Goal: Task Accomplishment & Management: Use online tool/utility

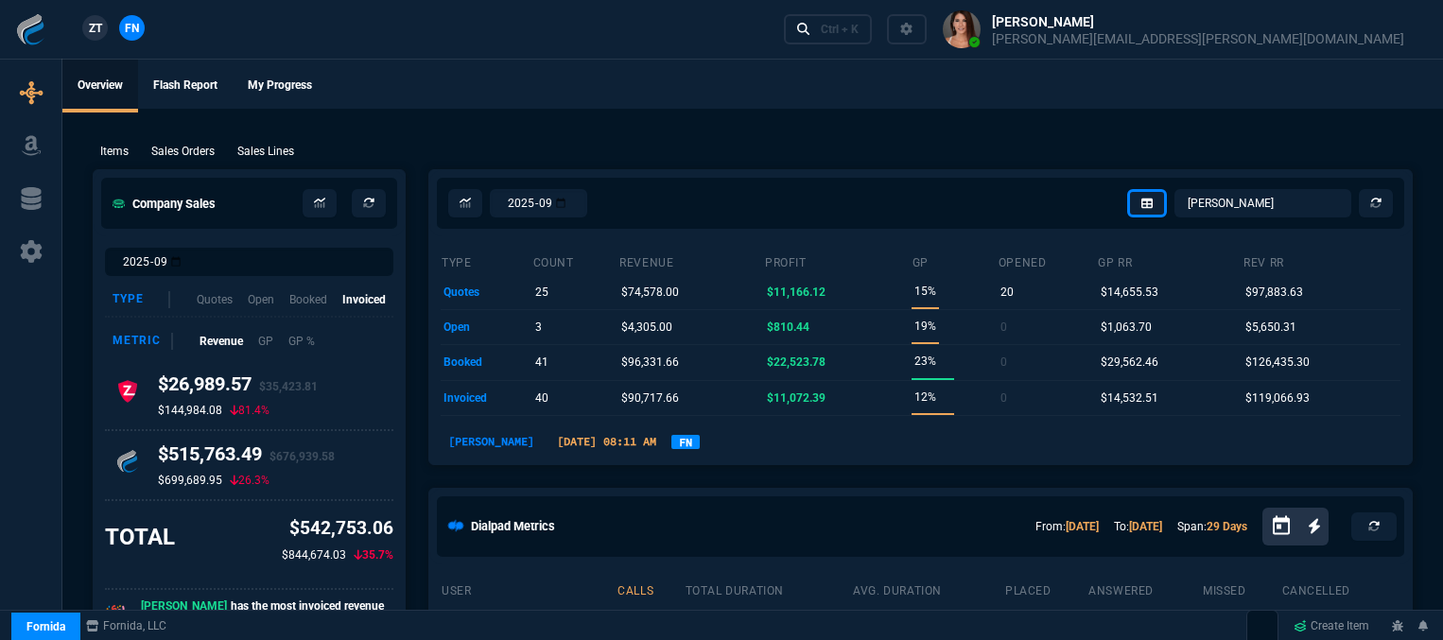
select select "12: [PERSON_NAME]"
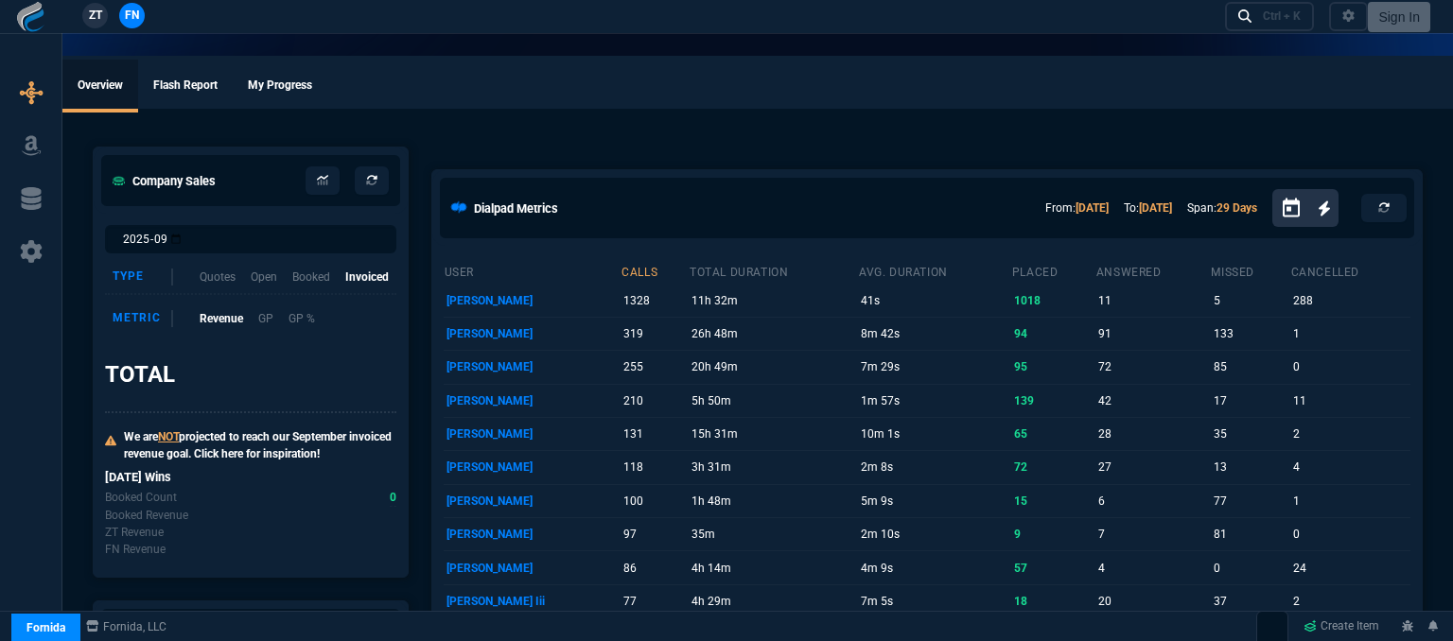
select select "12: [PERSON_NAME]"
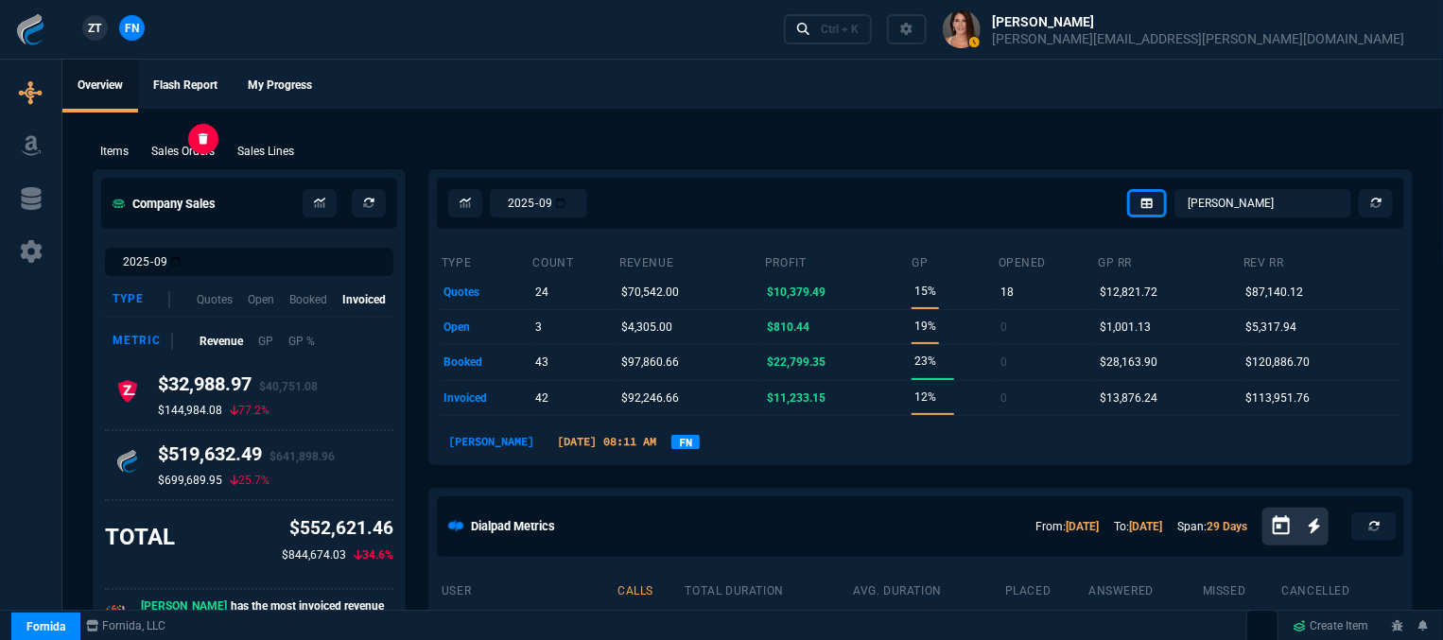
click at [193, 150] on p "Sales Orders" at bounding box center [182, 151] width 63 height 17
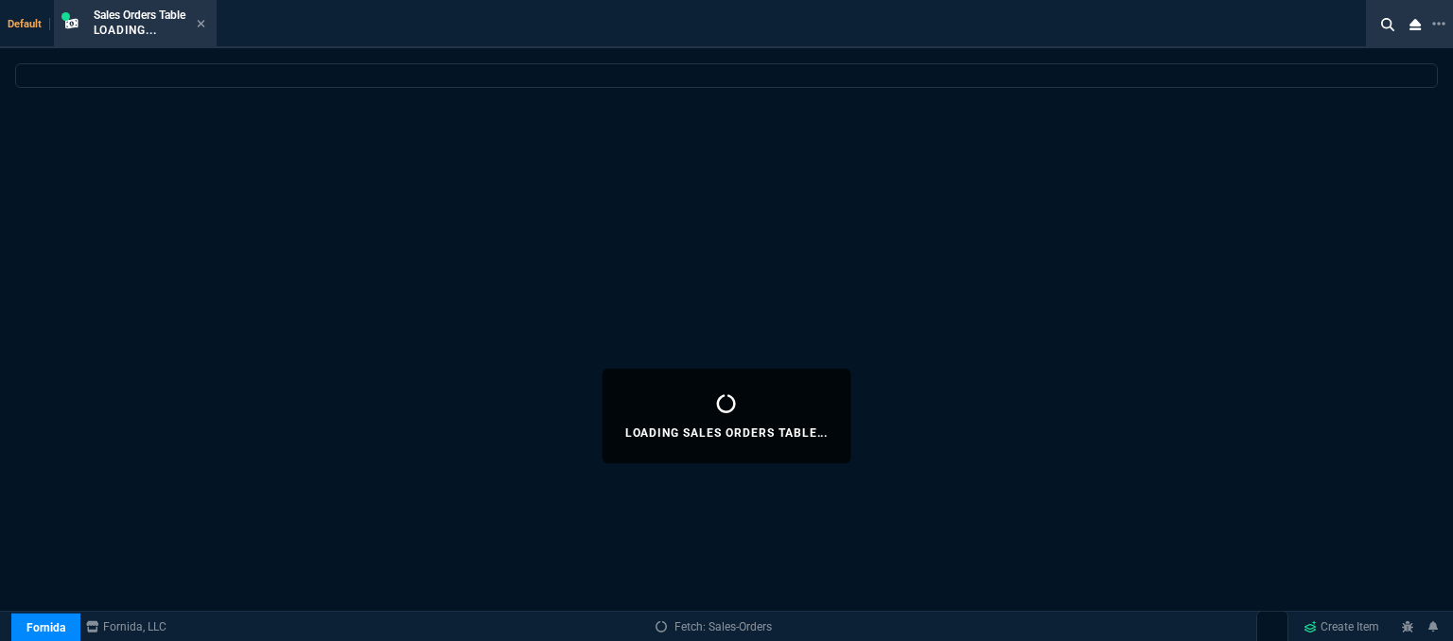
select select
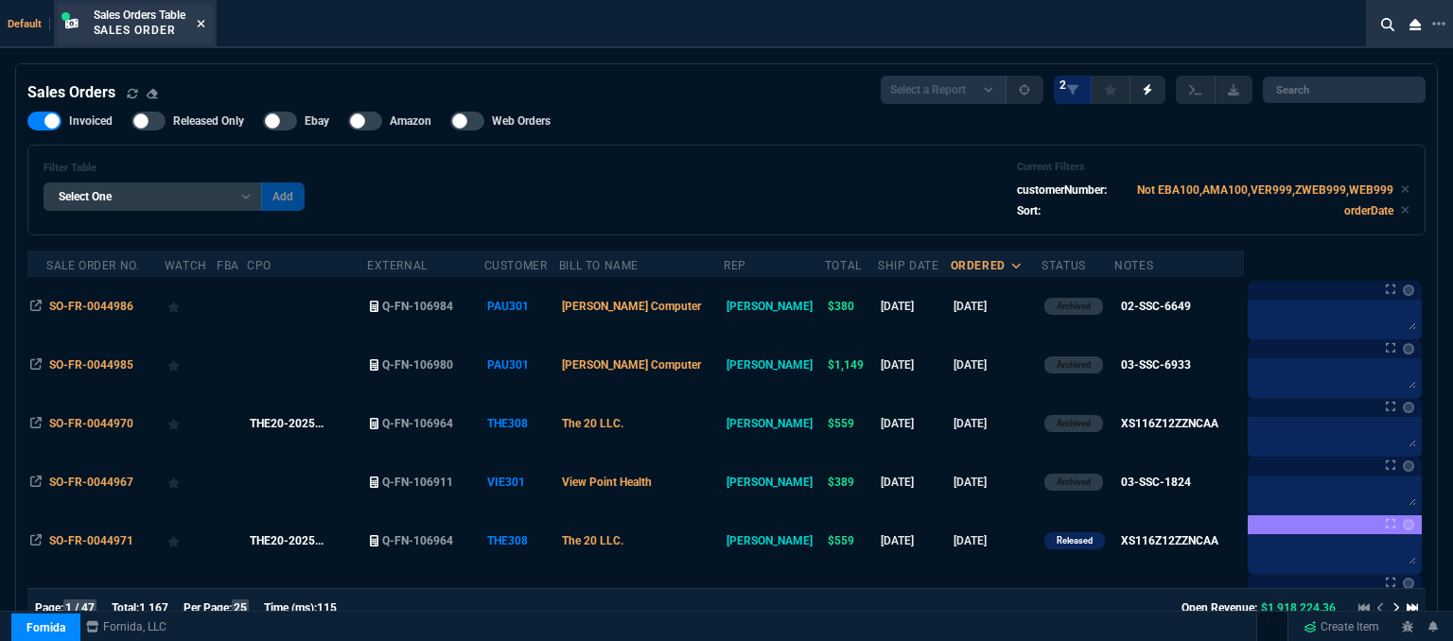
click at [200, 21] on icon at bounding box center [201, 23] width 9 height 11
